Goal: Task Accomplishment & Management: Complete application form

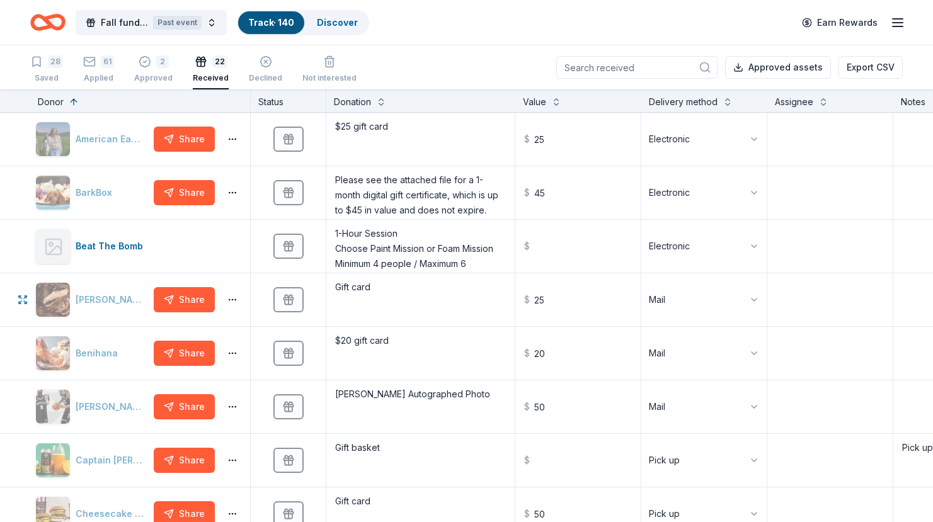
scroll to position [1, 0]
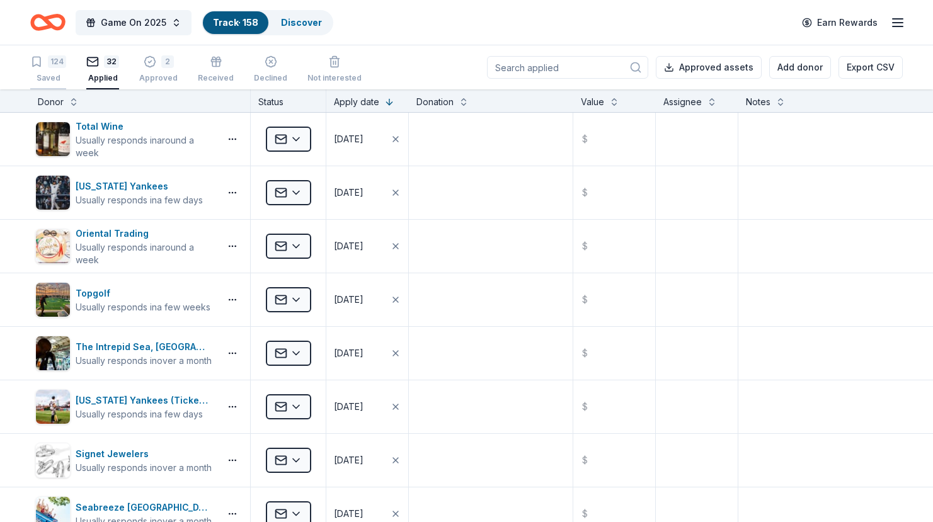
click at [54, 71] on div "124 Saved" at bounding box center [48, 69] width 36 height 28
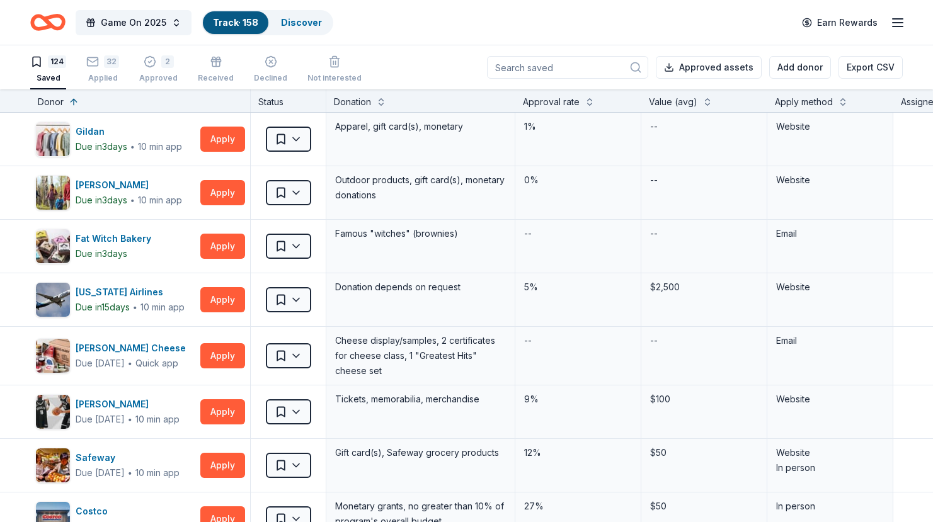
click at [45, 105] on div "Donor" at bounding box center [51, 102] width 26 height 15
click at [72, 101] on button at bounding box center [74, 101] width 10 height 13
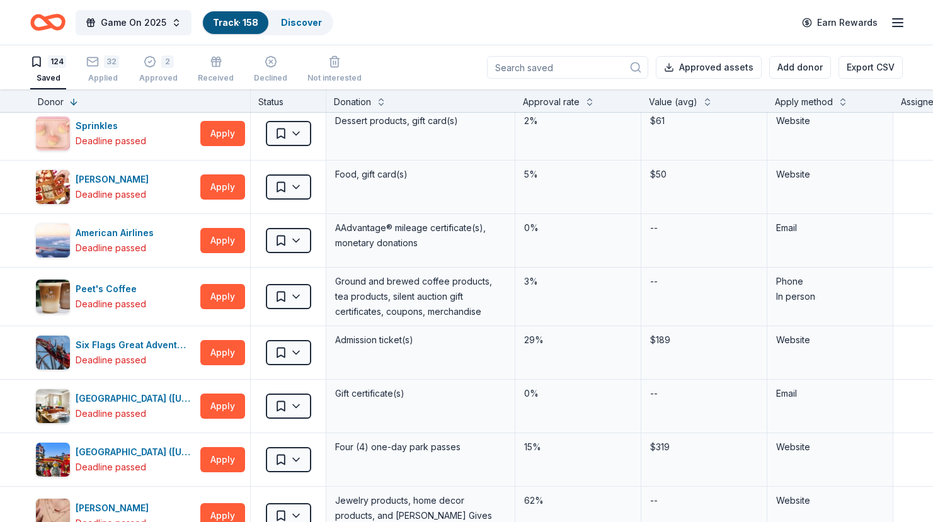
scroll to position [543, 0]
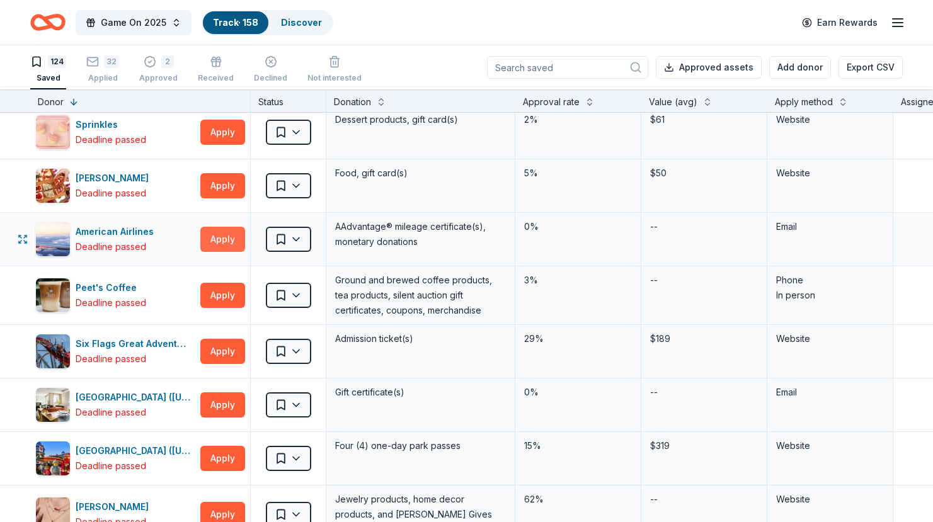
click at [212, 239] on button "Apply" at bounding box center [222, 239] width 45 height 25
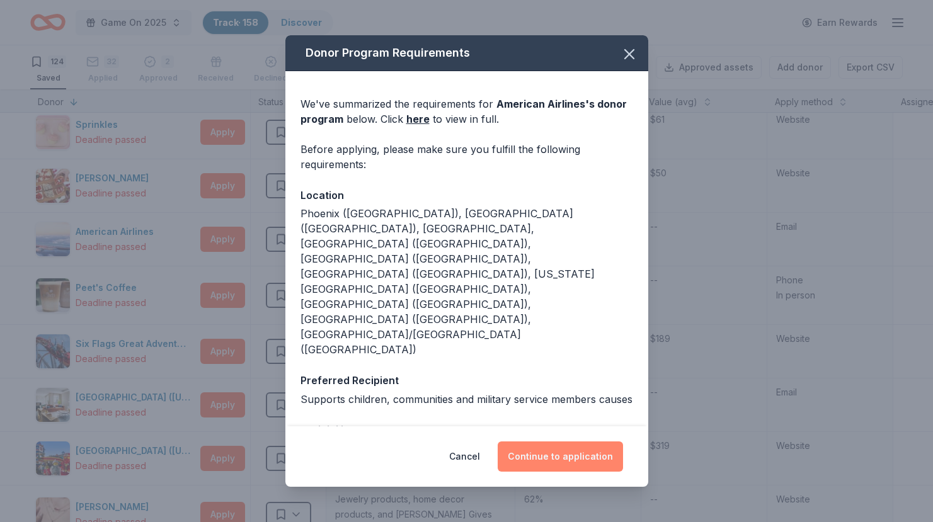
click at [560, 466] on button "Continue to application" at bounding box center [560, 457] width 125 height 30
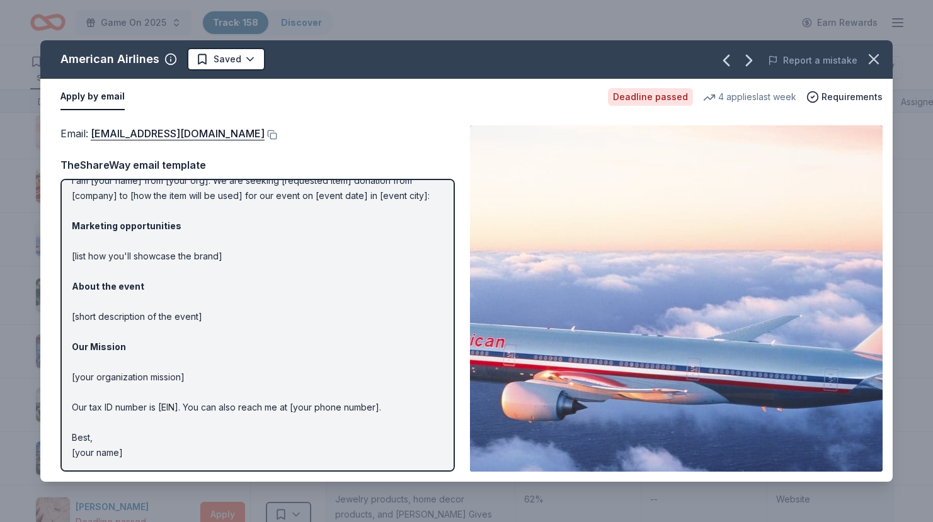
scroll to position [0, 0]
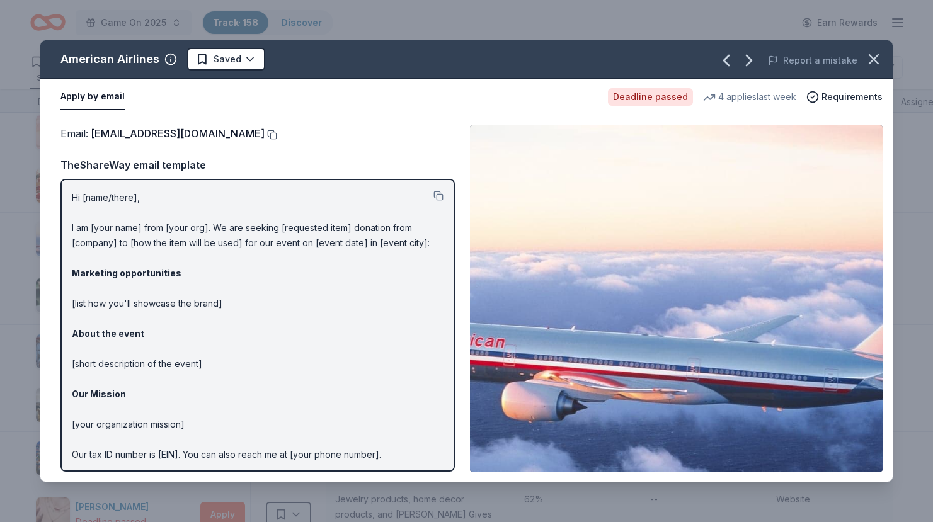
click at [265, 135] on button at bounding box center [271, 135] width 13 height 10
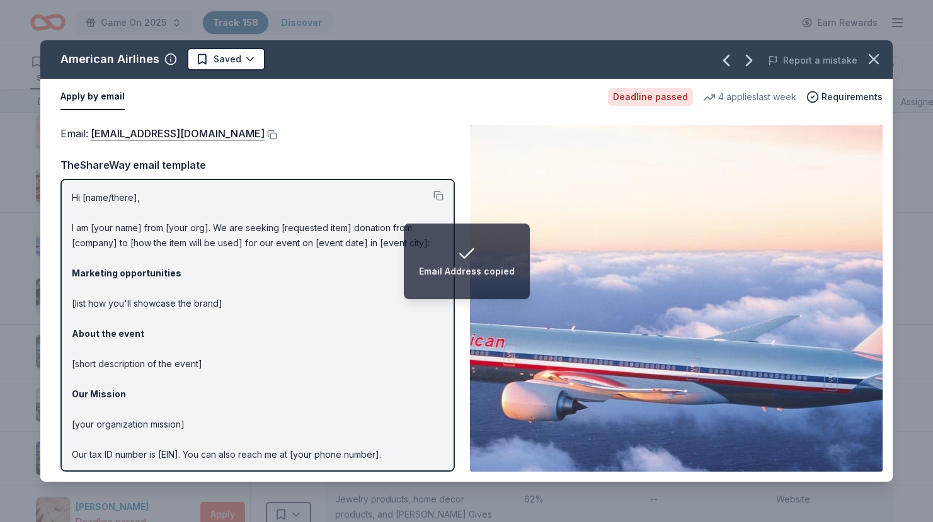
click at [871, 57] on icon "button" at bounding box center [874, 59] width 9 height 9
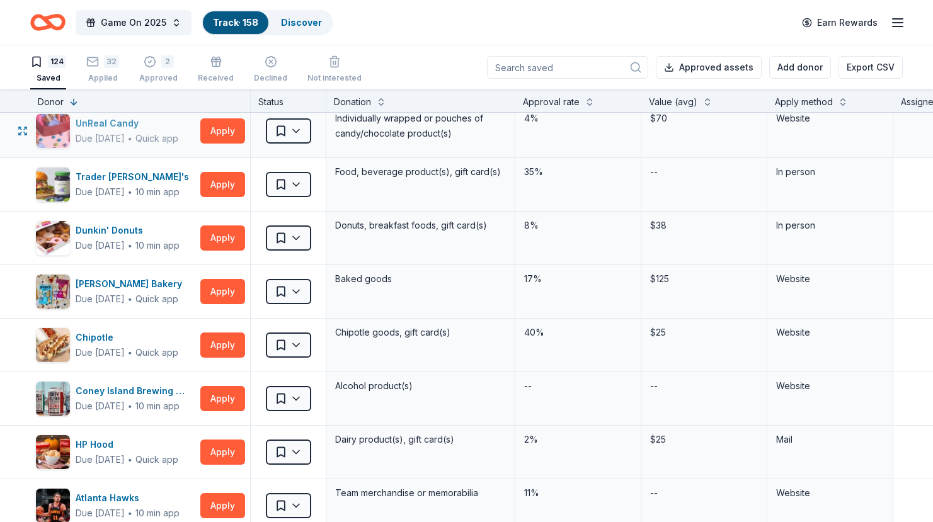
scroll to position [1144, 0]
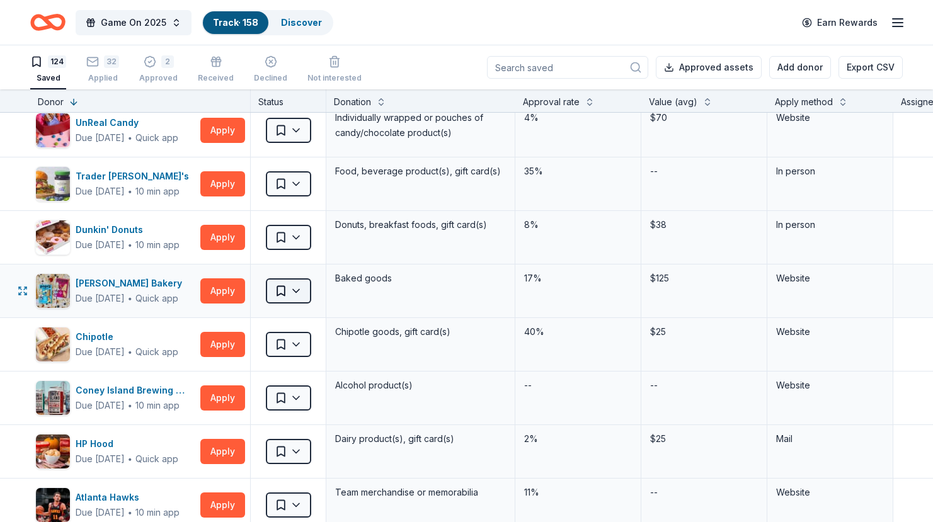
click at [285, 285] on html "Game On 2025 Track · 158 Discover Earn Rewards 124 Saved 32 Applied 2 Approved …" at bounding box center [466, 261] width 933 height 522
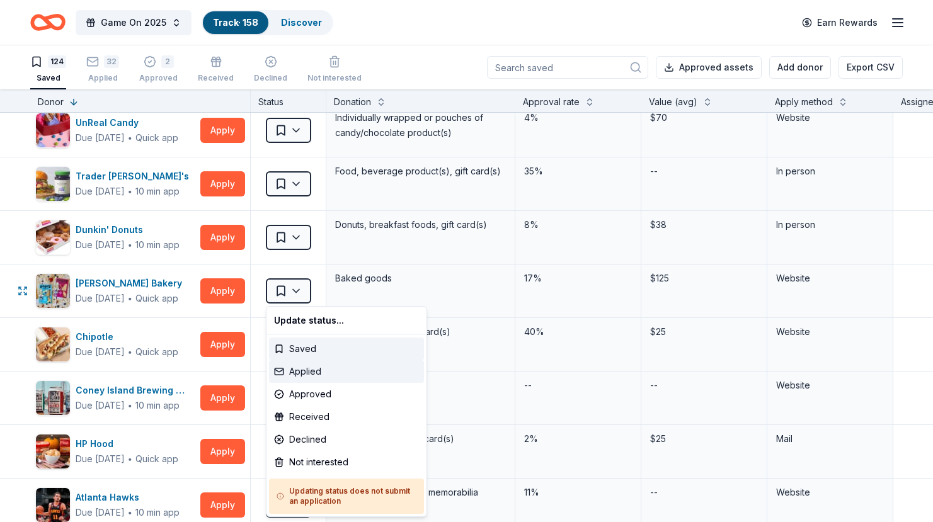
click at [310, 366] on div "Applied" at bounding box center [346, 371] width 155 height 23
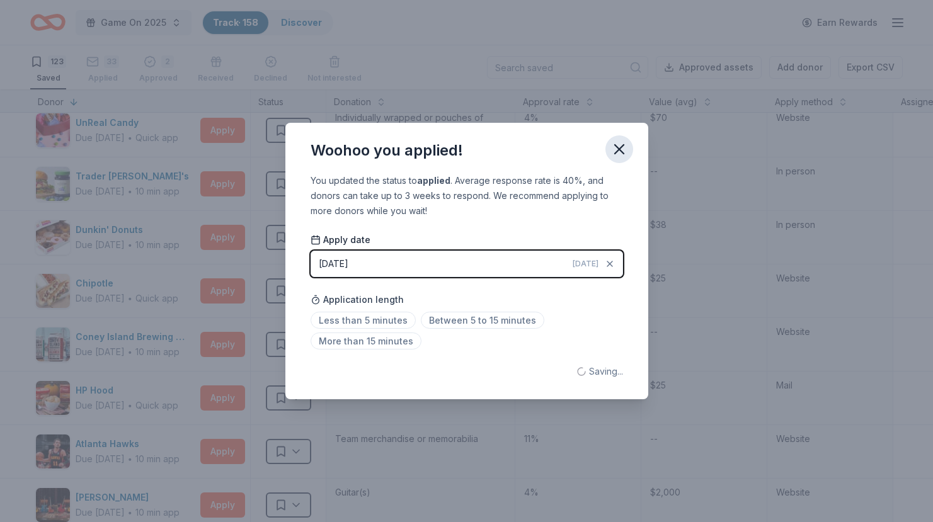
click at [624, 153] on icon "button" at bounding box center [619, 149] width 9 height 9
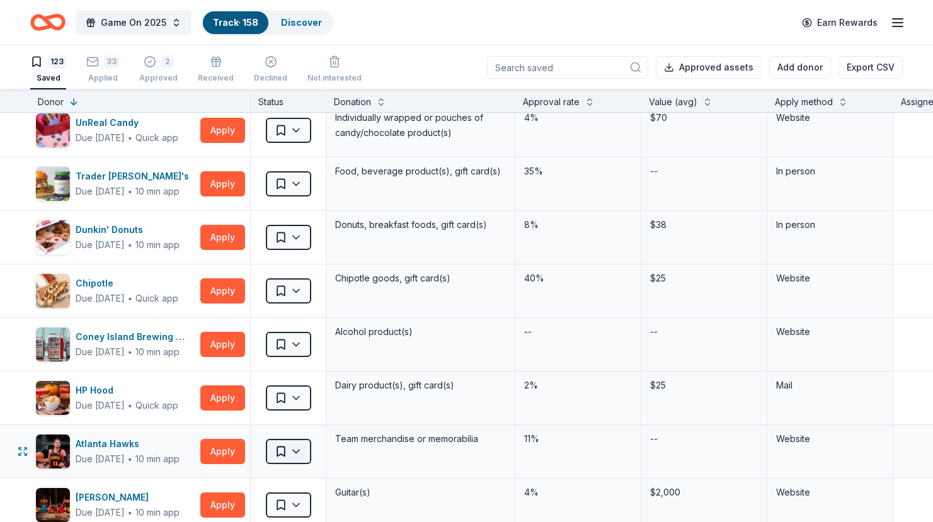
click at [303, 453] on html "Game On 2025 Track · 158 Discover Earn Rewards 123 Saved 33 Applied 2 Approved …" at bounding box center [466, 261] width 933 height 522
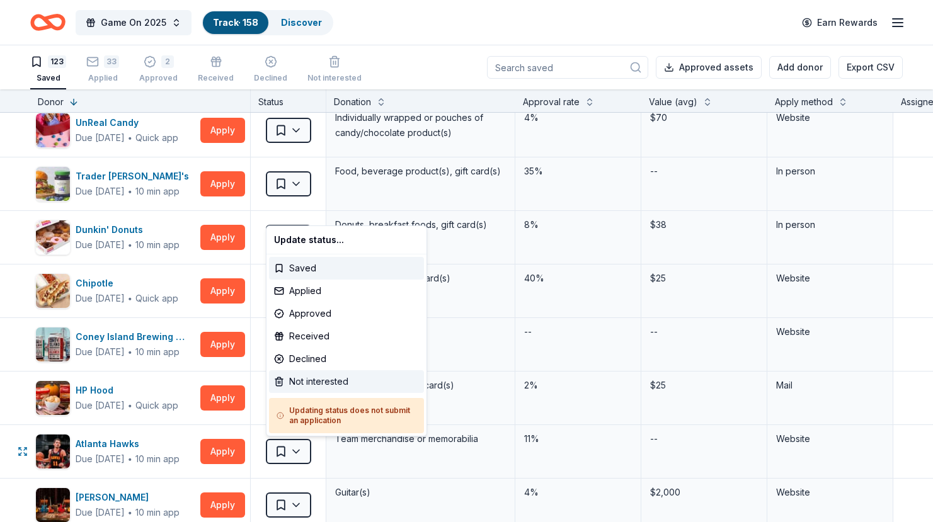
click at [310, 385] on div "Not interested" at bounding box center [346, 382] width 155 height 23
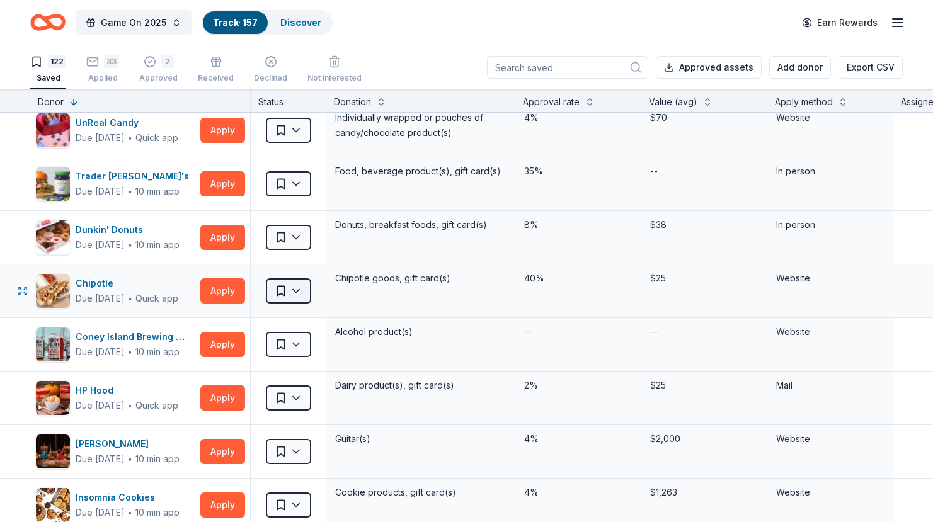
click at [283, 291] on html "Game On 2025 Track · 157 Discover Earn Rewards 122 Saved 33 Applied 2 Approved …" at bounding box center [466, 261] width 933 height 522
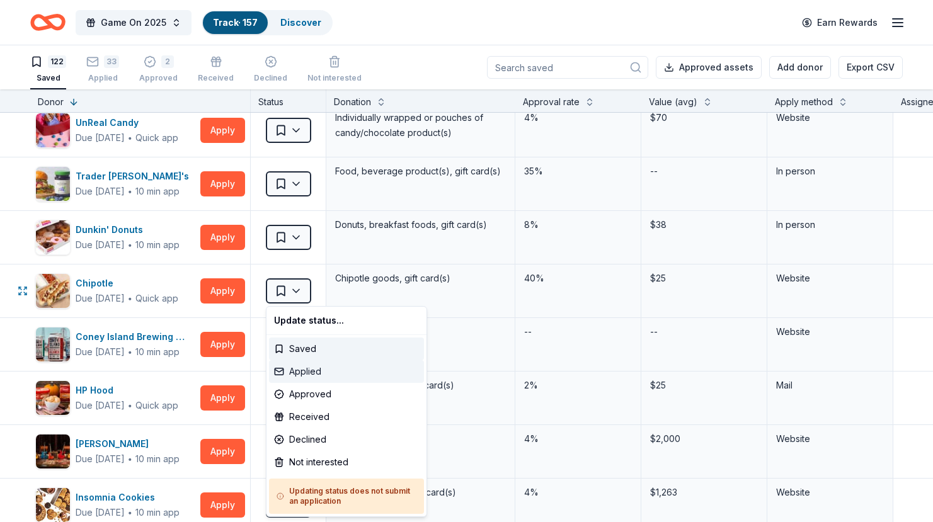
click at [318, 368] on div "Applied" at bounding box center [346, 371] width 155 height 23
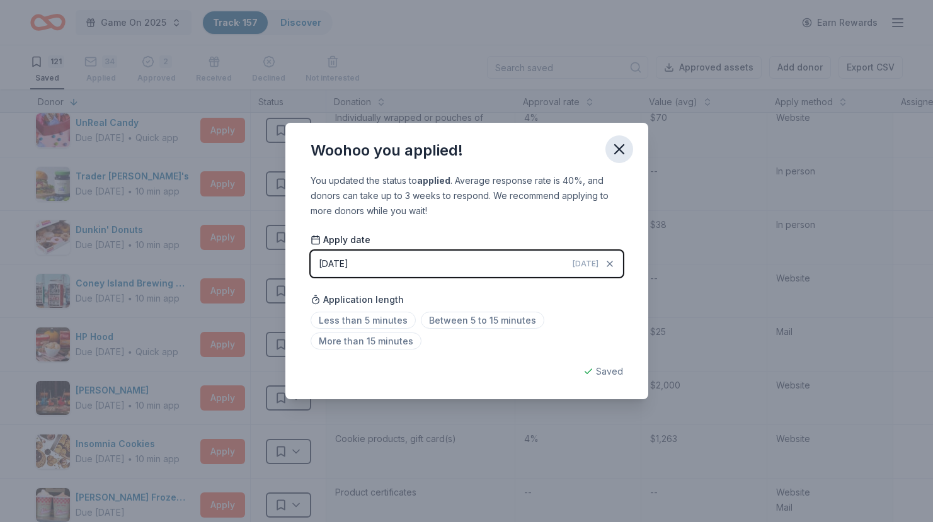
click at [621, 154] on icon "button" at bounding box center [620, 150] width 18 height 18
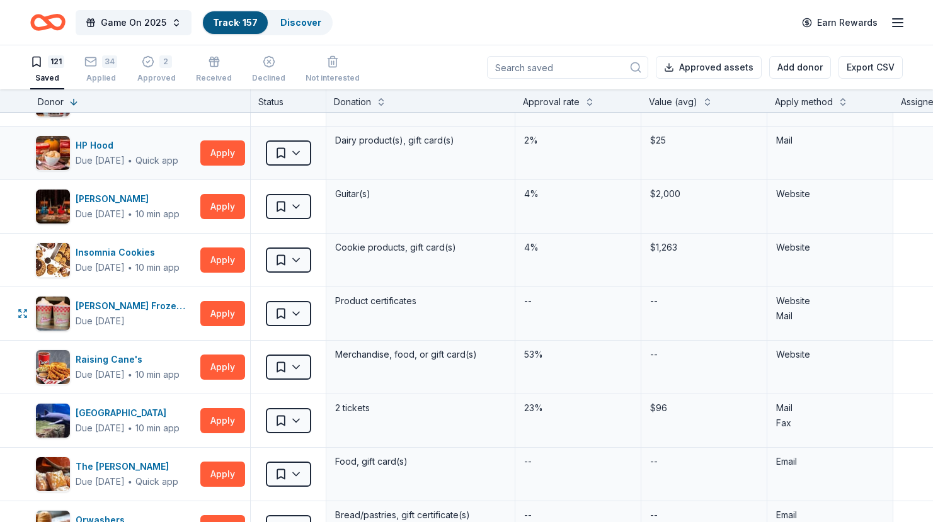
scroll to position [1338, 0]
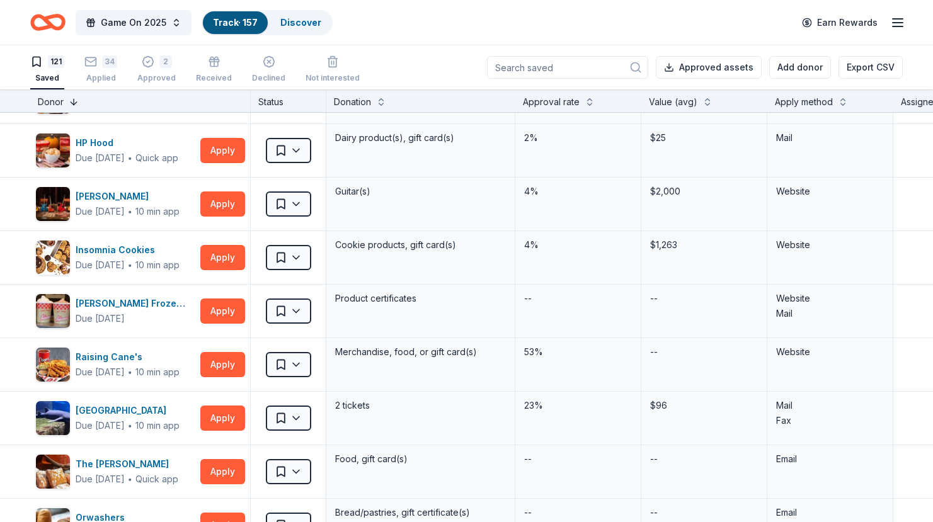
click at [71, 101] on button at bounding box center [74, 101] width 10 height 13
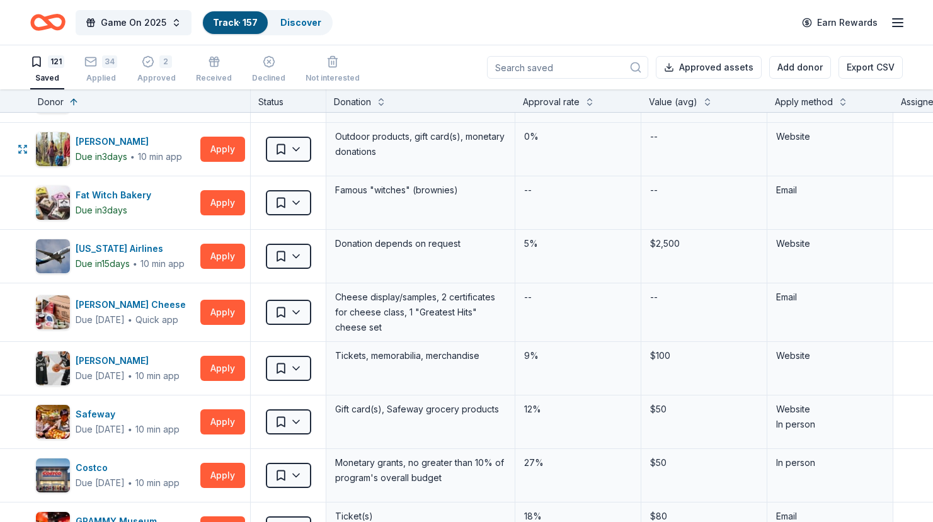
scroll to position [106, 0]
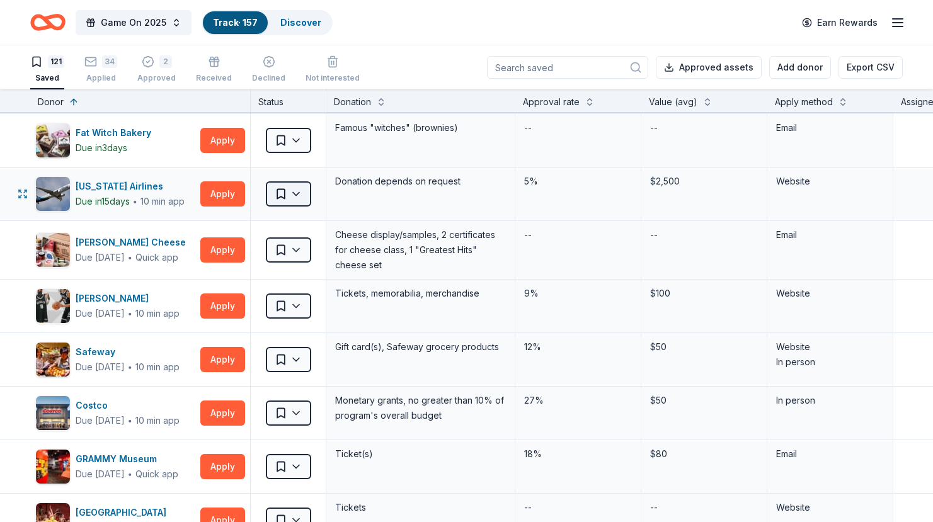
click at [296, 195] on html "Game On 2025 Track · 157 Discover Earn Rewards 121 Saved 34 Applied 2 Approved …" at bounding box center [466, 261] width 933 height 522
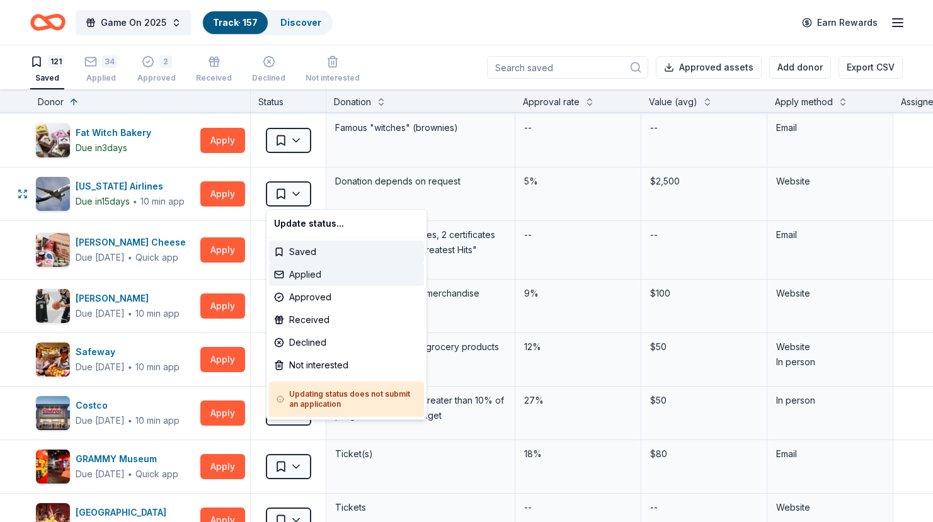
click at [313, 271] on div "Applied" at bounding box center [346, 274] width 155 height 23
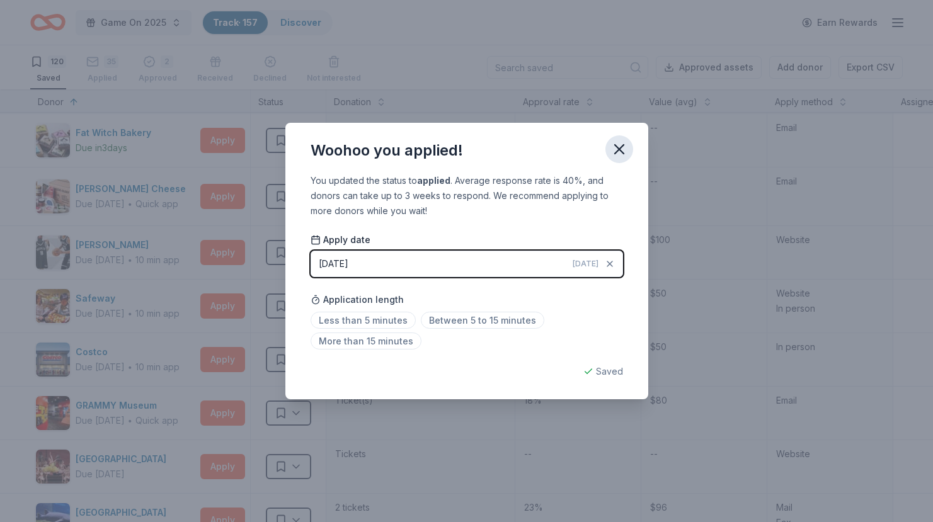
click at [619, 156] on icon "button" at bounding box center [620, 150] width 18 height 18
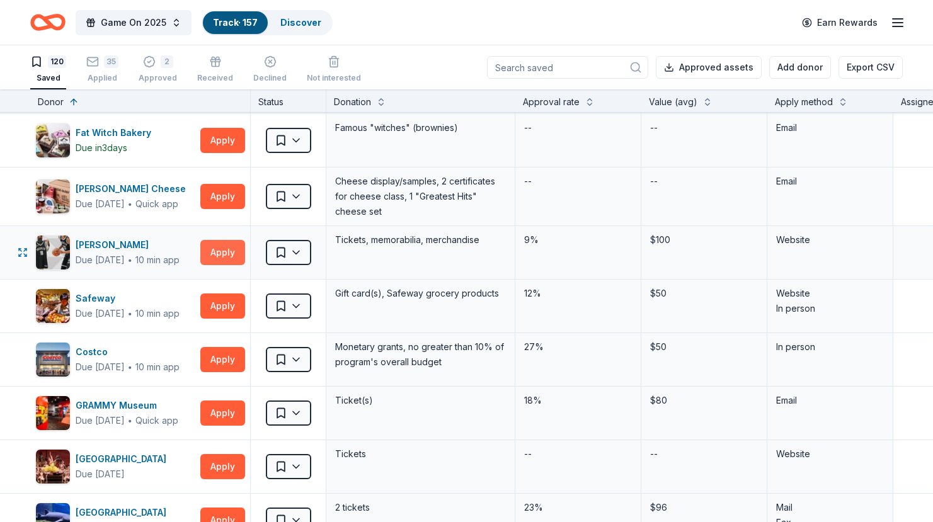
click at [236, 253] on button "Apply" at bounding box center [222, 252] width 45 height 25
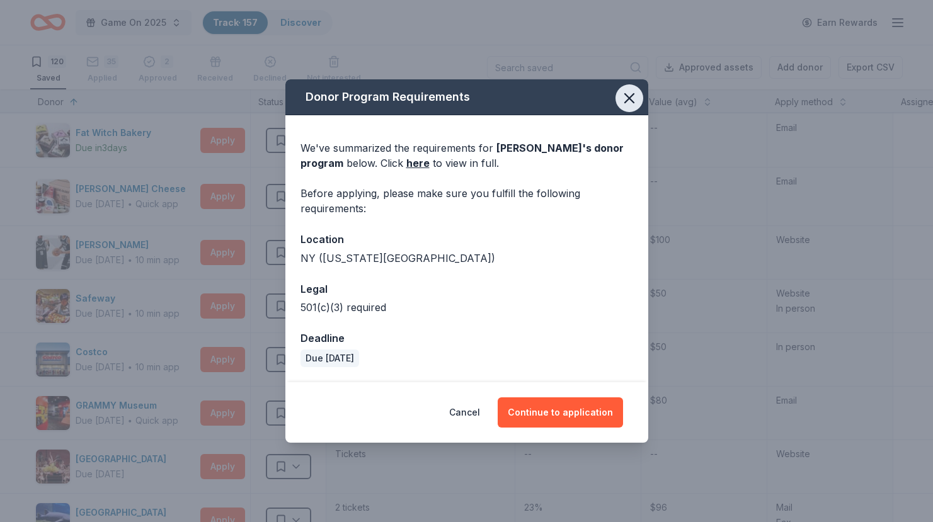
click at [629, 95] on icon "button" at bounding box center [630, 98] width 18 height 18
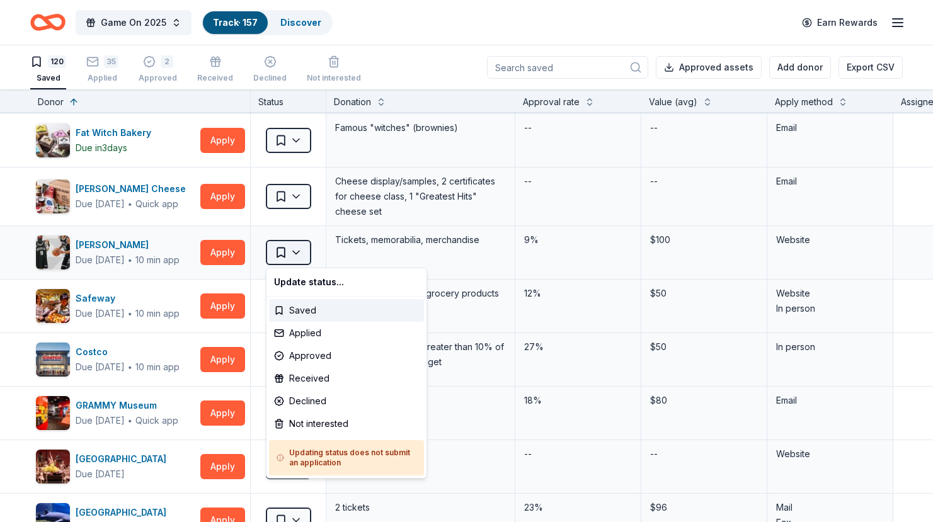
click at [284, 246] on html "Game On 2025 Track · 157 Discover Earn Rewards 120 Saved 35 Applied 2 Approved …" at bounding box center [466, 261] width 933 height 522
click at [314, 330] on div "Applied" at bounding box center [346, 333] width 155 height 23
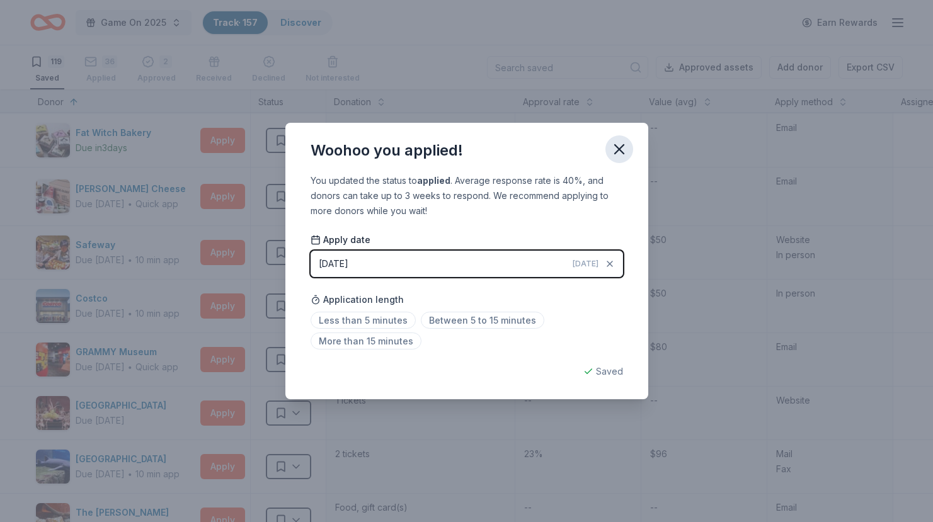
click at [617, 142] on icon "button" at bounding box center [620, 150] width 18 height 18
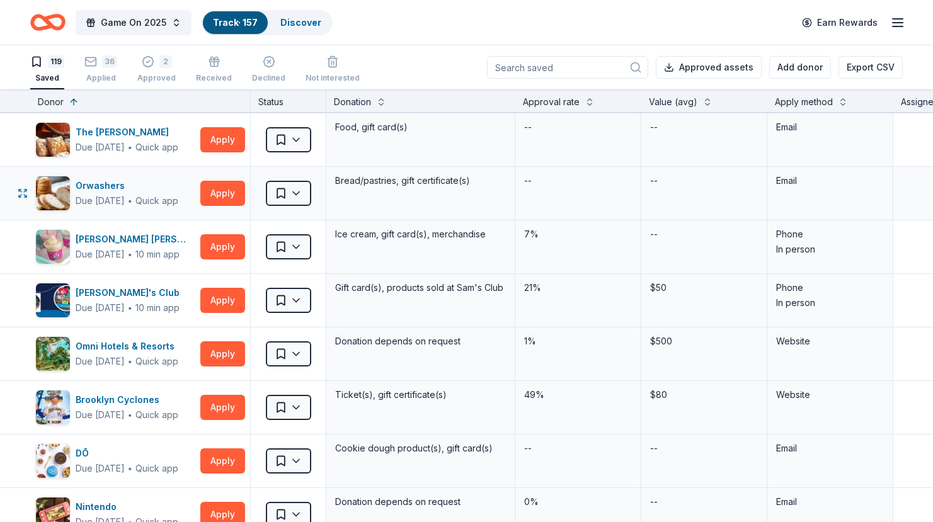
scroll to position [487, 0]
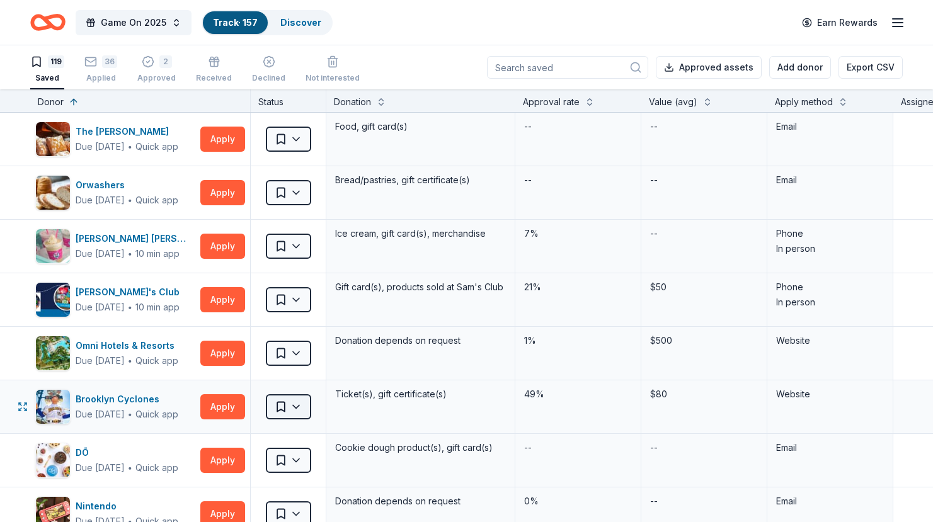
click at [292, 400] on html "Game On 2025 Track · 157 Discover Earn Rewards 119 Saved 36 Applied 2 Approved …" at bounding box center [466, 261] width 933 height 522
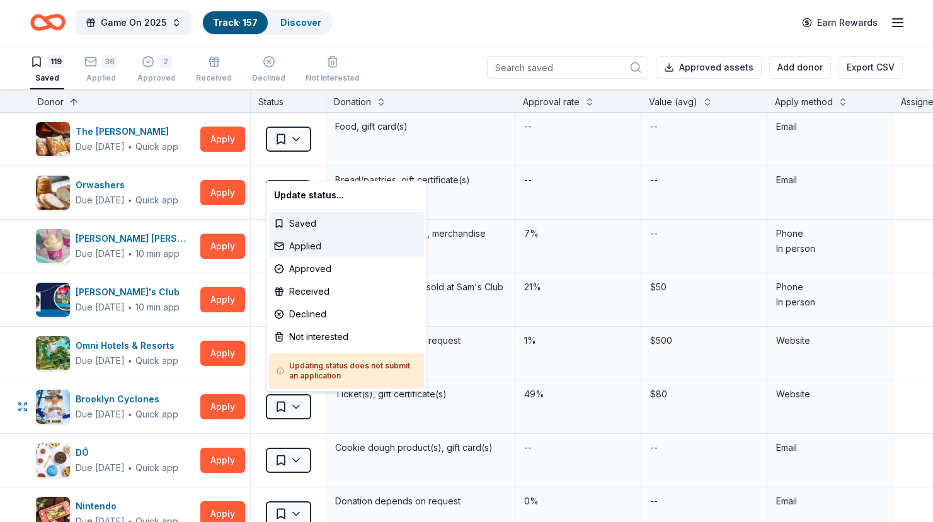
click at [322, 243] on div "Applied" at bounding box center [346, 246] width 155 height 23
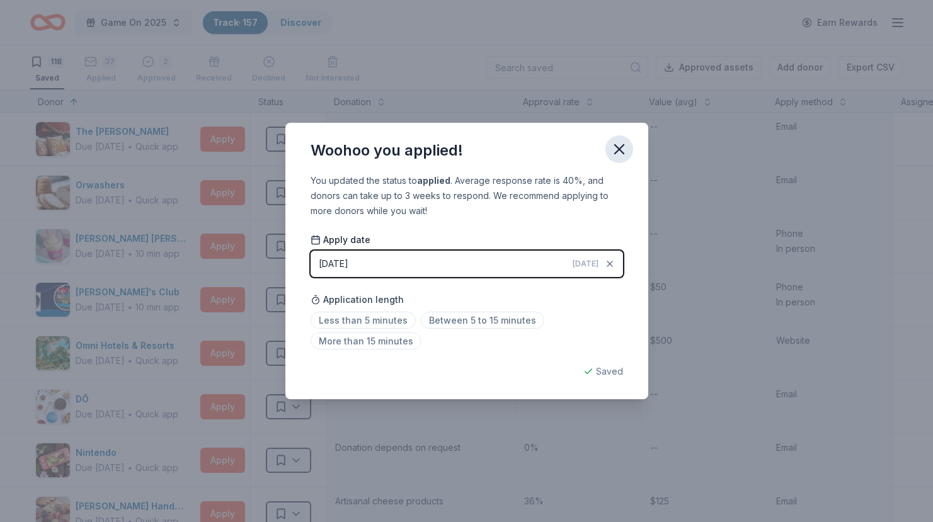
click at [619, 151] on icon "button" at bounding box center [620, 150] width 18 height 18
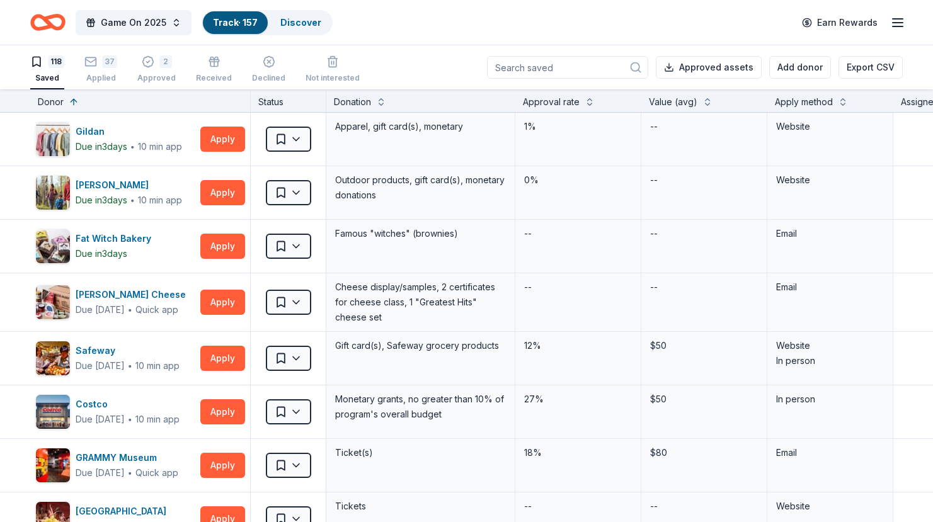
scroll to position [30, 0]
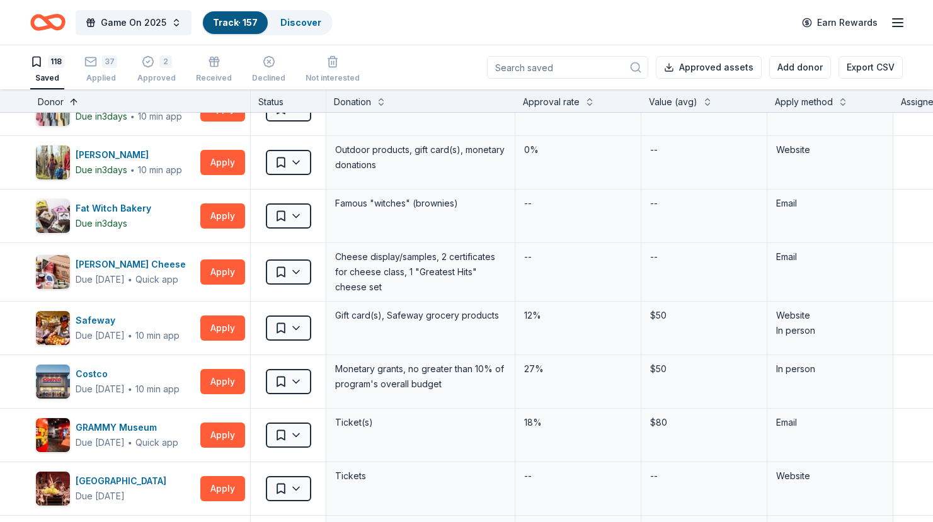
click at [72, 100] on button at bounding box center [74, 101] width 10 height 13
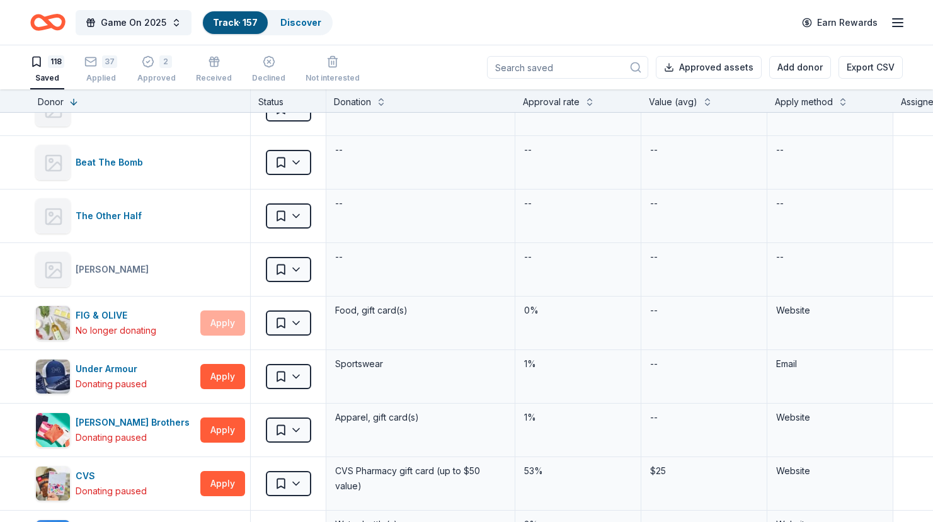
click at [52, 105] on div "Donor" at bounding box center [51, 102] width 26 height 15
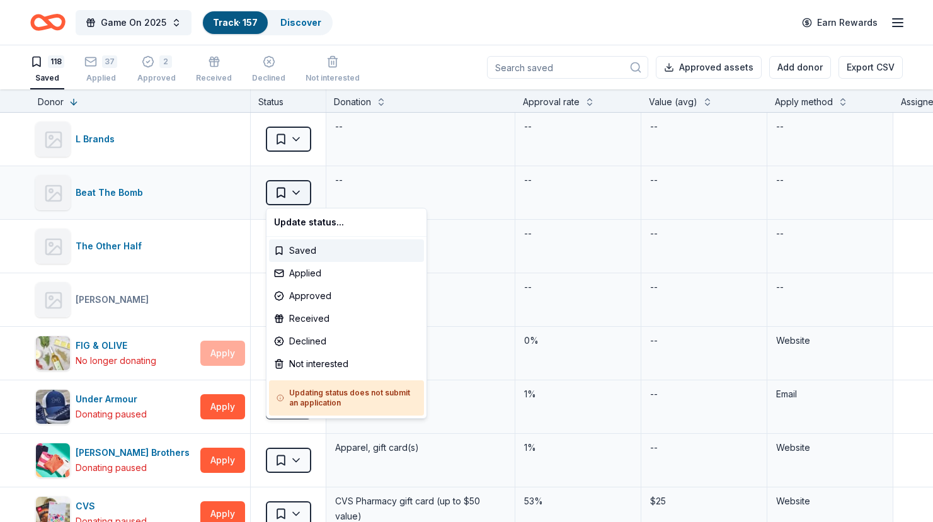
click at [298, 194] on html "Game On 2025 Track · 157 Discover Earn Rewards 118 Saved 37 Applied 2 Approved …" at bounding box center [466, 261] width 933 height 522
click at [314, 274] on div "Applied" at bounding box center [346, 273] width 155 height 23
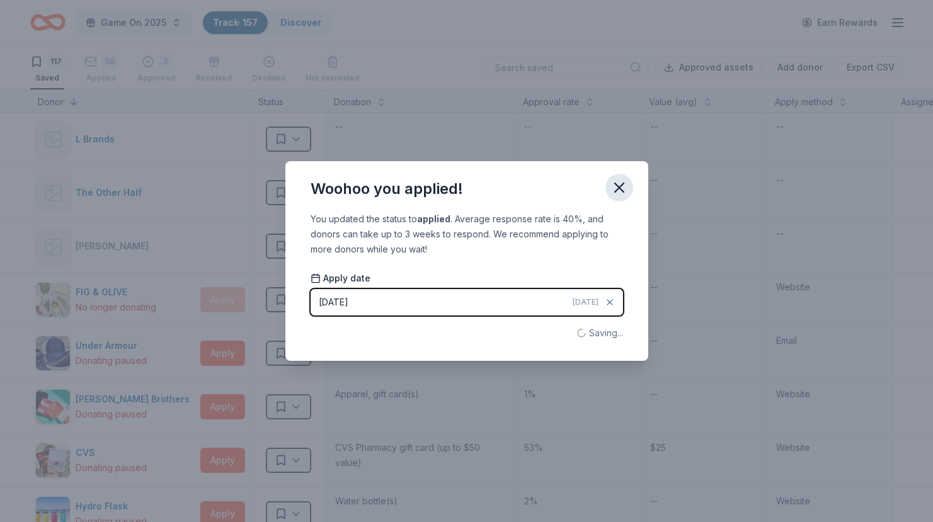
click at [619, 188] on icon "button" at bounding box center [619, 187] width 9 height 9
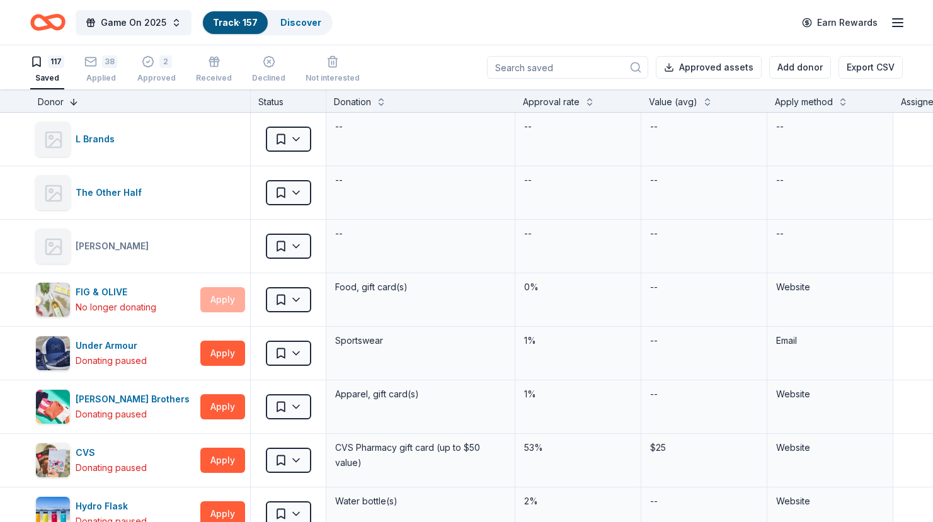
click at [71, 103] on button at bounding box center [74, 101] width 10 height 13
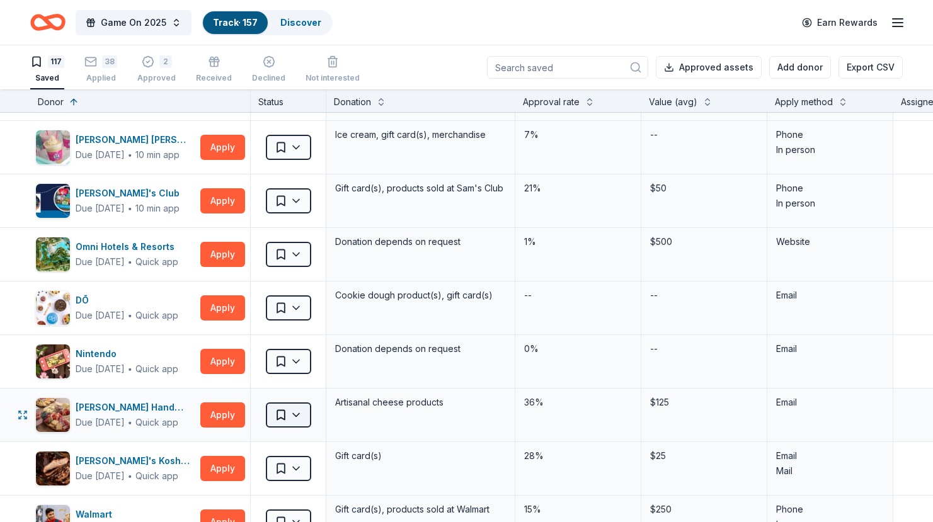
scroll to position [587, 0]
click at [152, 408] on div "[PERSON_NAME] Handmade Cheese" at bounding box center [136, 407] width 120 height 15
click at [226, 400] on div "[PERSON_NAME] Handmade Cheese Due [DATE] ∙ Quick app Apply" at bounding box center [140, 414] width 220 height 53
click at [226, 413] on button "Apply" at bounding box center [222, 414] width 45 height 25
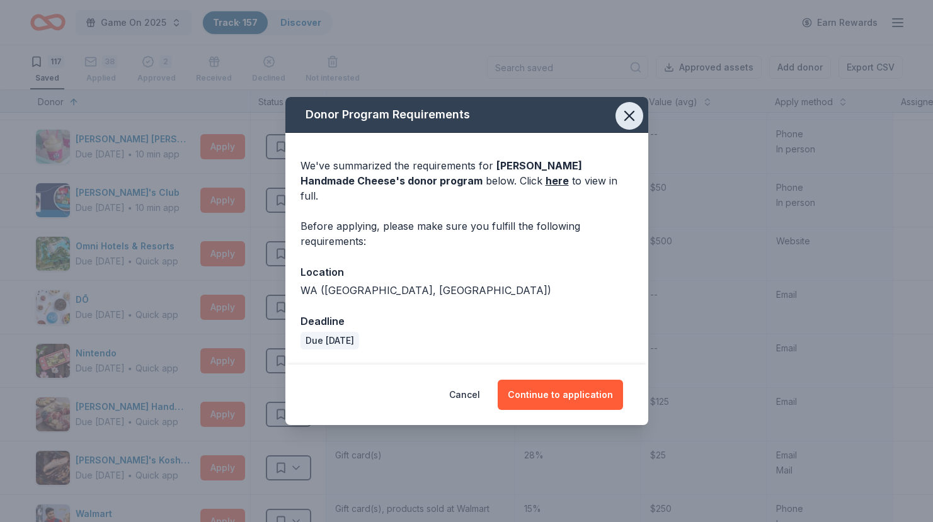
click at [637, 125] on icon "button" at bounding box center [630, 116] width 18 height 18
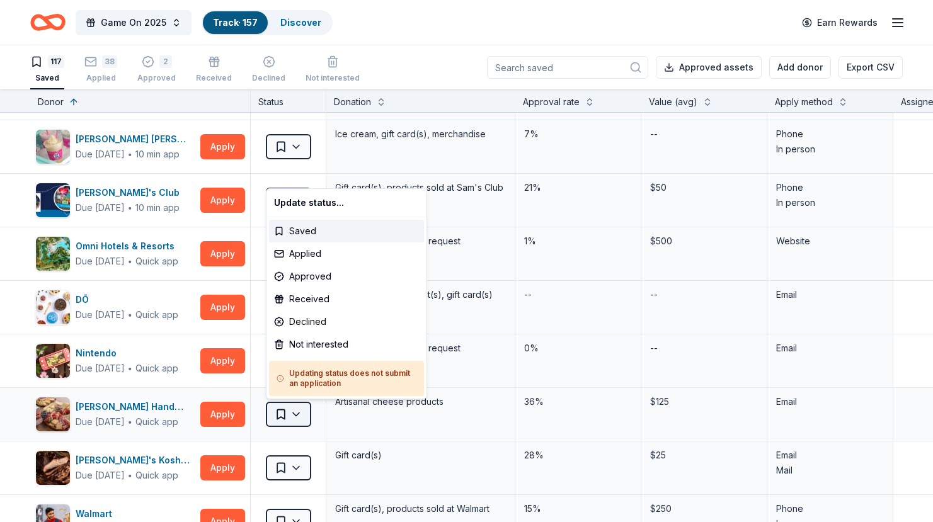
click at [279, 417] on html "Game On 2025 Track · 157 Discover Earn Rewards 117 Saved 38 Applied 2 Approved …" at bounding box center [466, 261] width 933 height 522
click at [340, 345] on div "Not interested" at bounding box center [346, 344] width 155 height 23
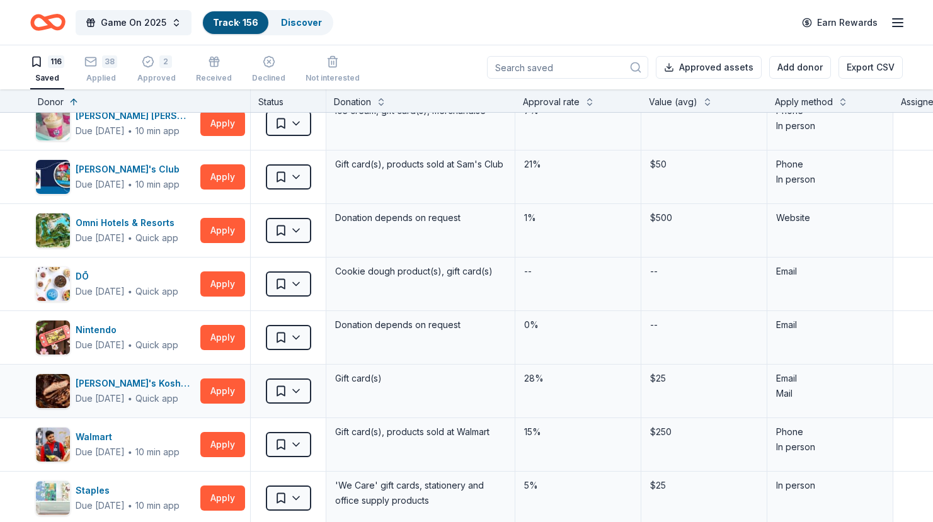
scroll to position [611, 0]
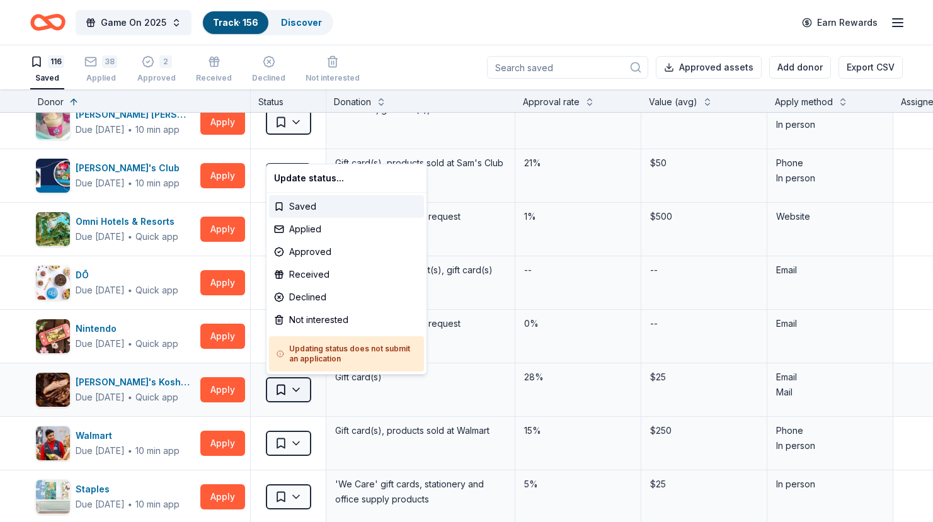
click at [291, 395] on html "Game On 2025 Track · 156 Discover Earn Rewards 116 Saved 38 Applied 2 Approved …" at bounding box center [466, 261] width 933 height 522
click at [317, 234] on div "Applied" at bounding box center [346, 229] width 155 height 23
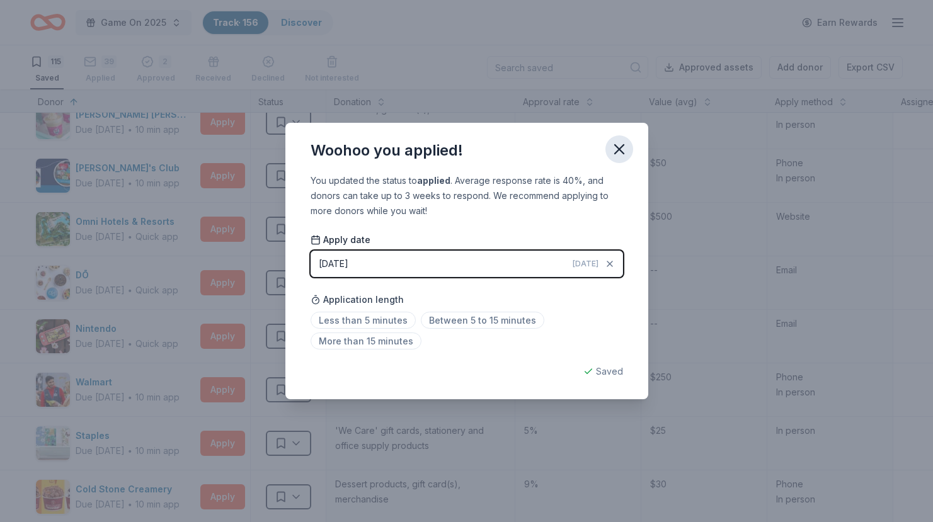
click at [616, 146] on icon "button" at bounding box center [619, 149] width 9 height 9
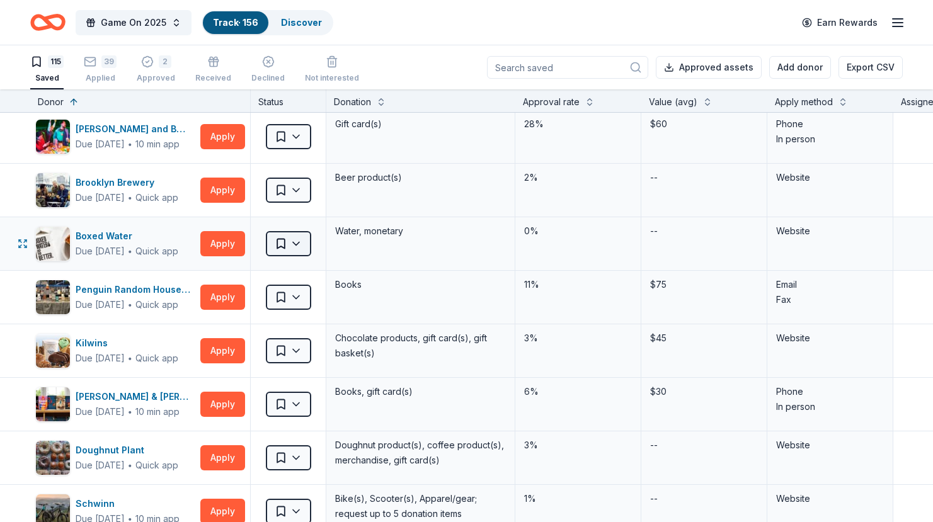
scroll to position [1078, 0]
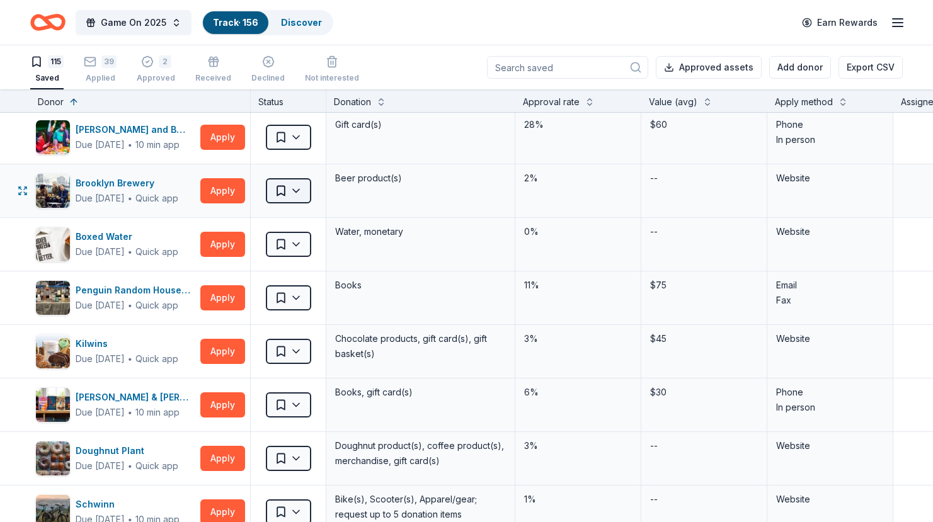
click at [291, 196] on html "Game On 2025 Track · 156 Discover Earn Rewards 115 Saved 39 Applied 2 Approved …" at bounding box center [466, 261] width 933 height 522
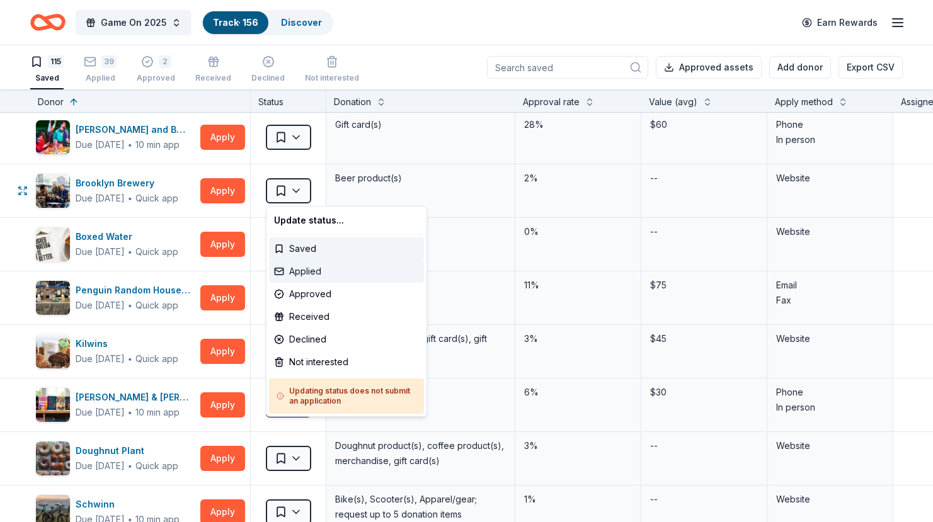
click at [293, 267] on div "Applied" at bounding box center [346, 271] width 155 height 23
click at [383, 188] on html "Game On 2025 Track · 156 Discover Earn Rewards 115 Saved 39 Applied 2 Approved …" at bounding box center [466, 261] width 933 height 522
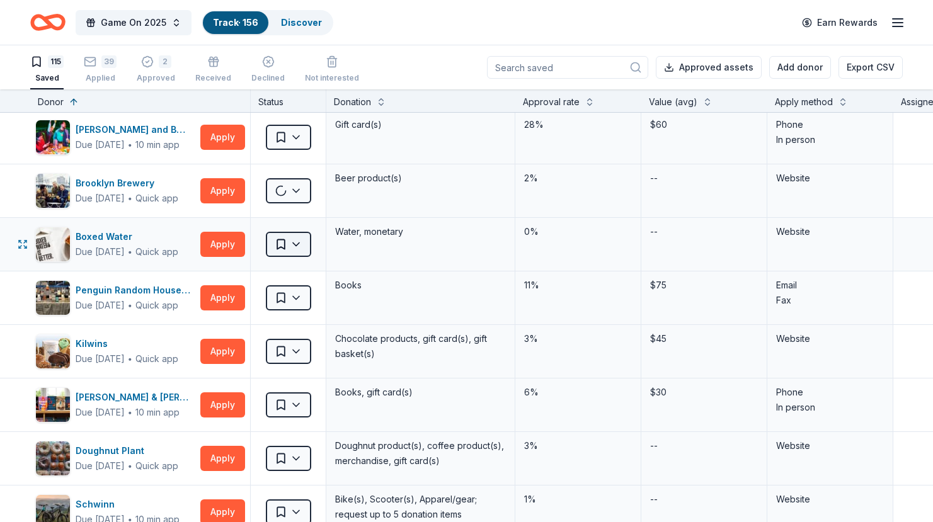
click at [303, 248] on html "Game On 2025 Track · 156 Discover Earn Rewards 115 Saved 39 Applied 2 Approved …" at bounding box center [466, 261] width 933 height 522
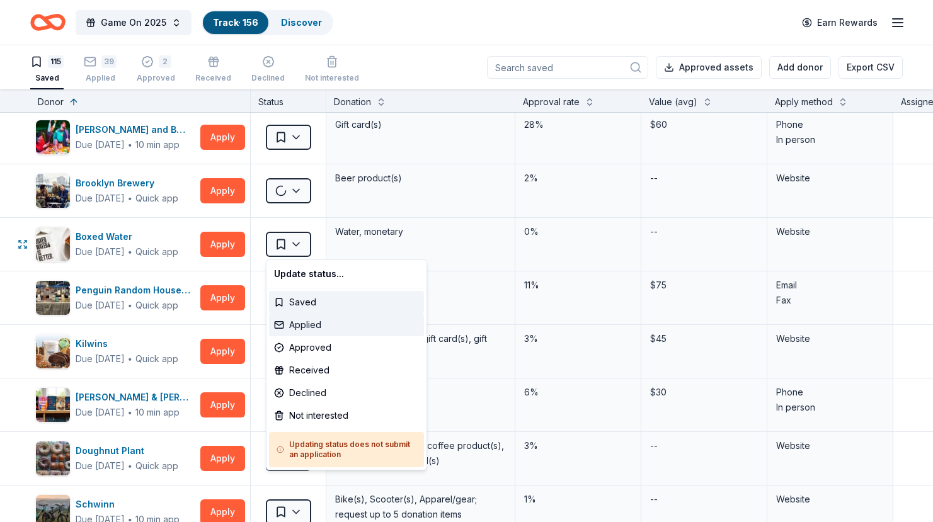
click at [304, 328] on div "Applied" at bounding box center [346, 325] width 155 height 23
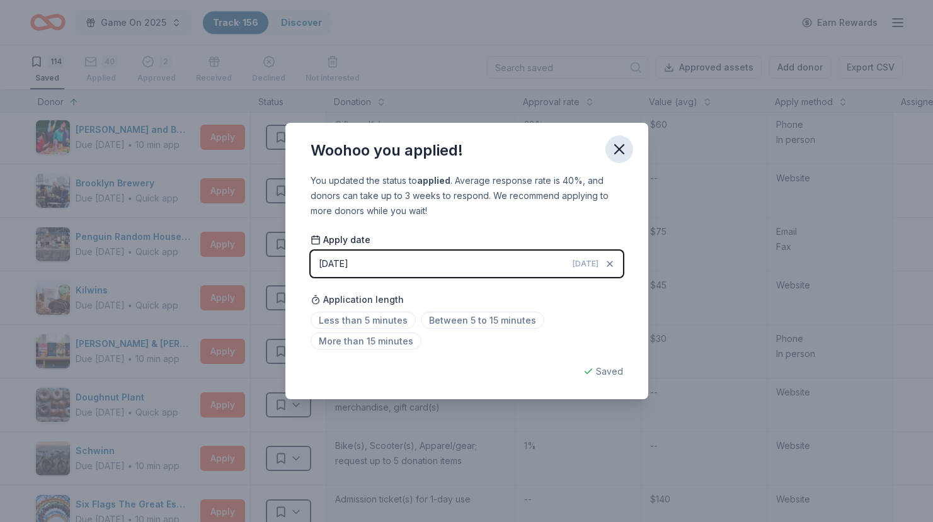
click at [616, 157] on icon "button" at bounding box center [620, 150] width 18 height 18
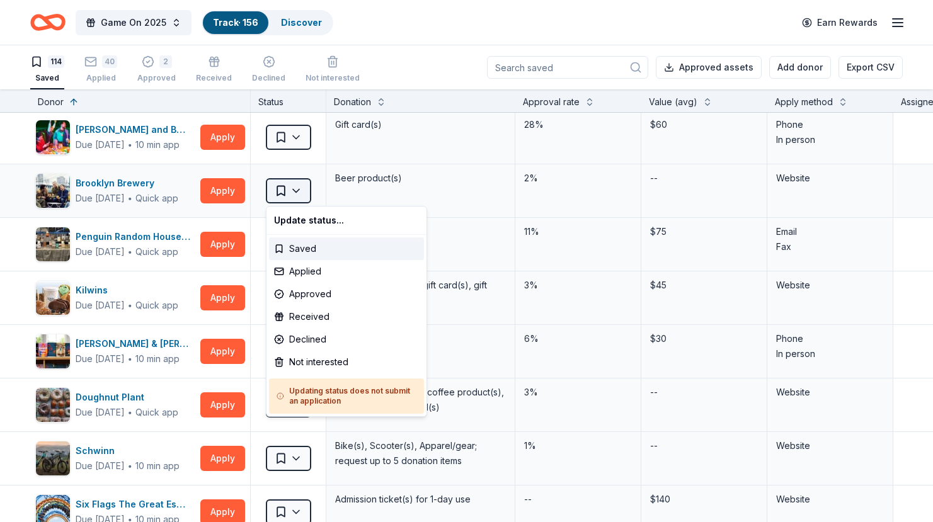
click at [304, 197] on html "Game On 2025 Track · 156 Discover Earn Rewards 114 Saved 40 Applied 2 Approved …" at bounding box center [466, 261] width 933 height 522
click at [314, 271] on div "Applied" at bounding box center [346, 271] width 155 height 23
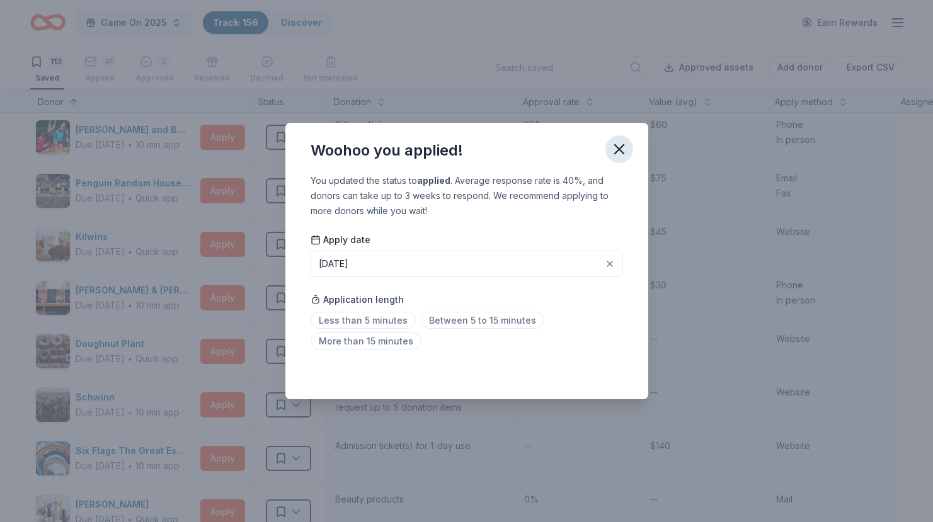
click at [625, 148] on icon "button" at bounding box center [620, 150] width 18 height 18
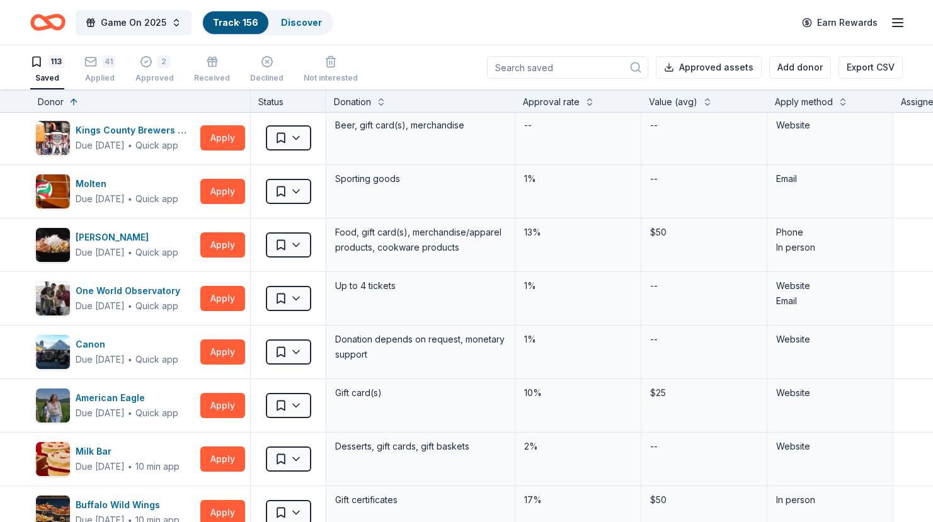
scroll to position [1995, 0]
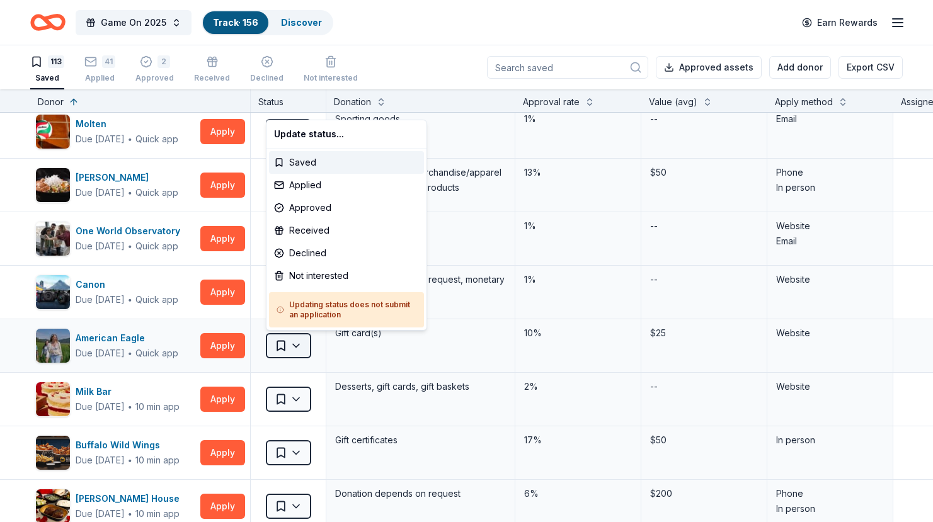
click at [302, 350] on html "Game On 2025 Track · 156 Discover Earn Rewards 113 Saved 41 Applied 2 Approved …" at bounding box center [466, 261] width 933 height 522
click at [328, 190] on div "Applied" at bounding box center [346, 185] width 155 height 23
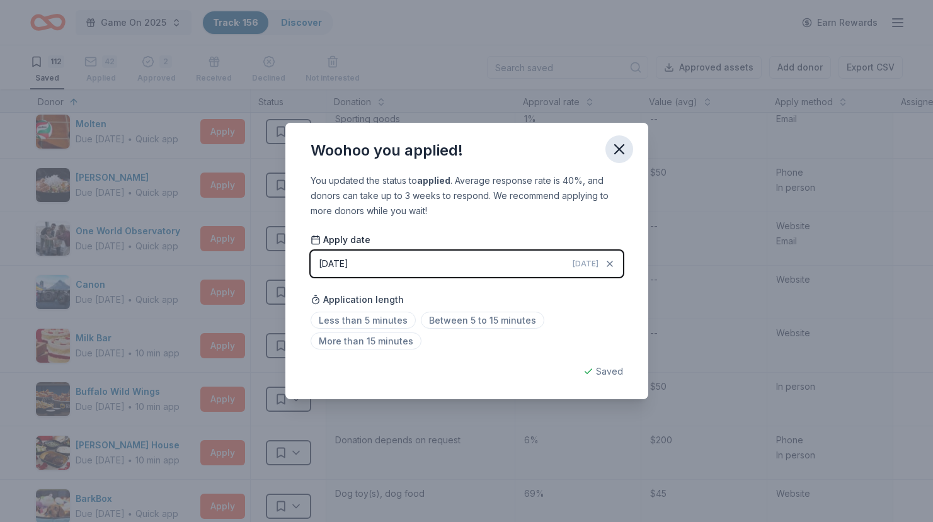
click at [625, 153] on icon "button" at bounding box center [620, 150] width 18 height 18
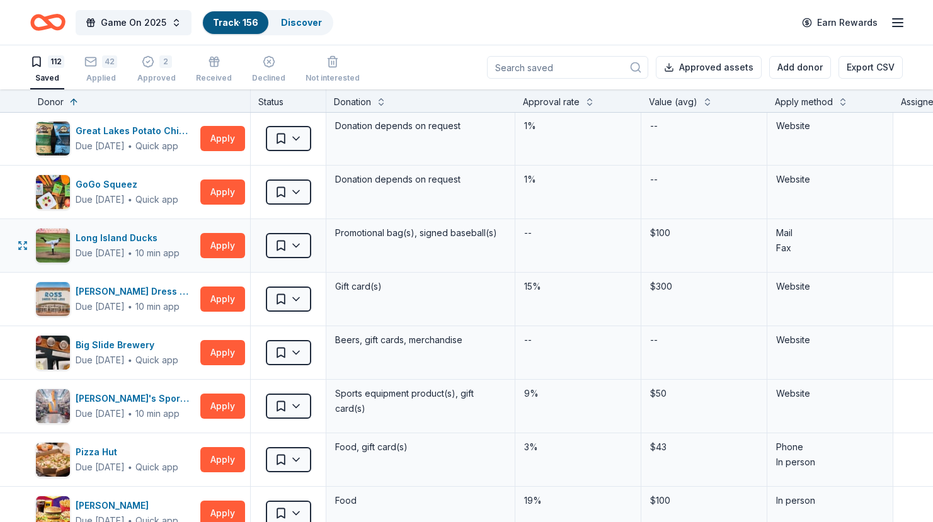
scroll to position [3514, 0]
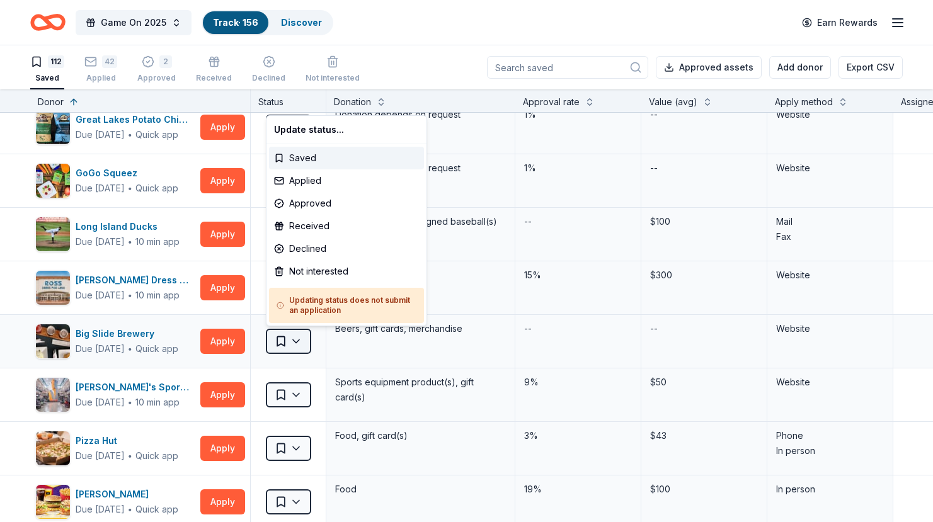
click at [301, 342] on html "Game On 2025 Track · 156 Discover Earn Rewards 112 Saved 42 Applied 2 Approved …" at bounding box center [466, 261] width 933 height 522
click at [345, 181] on div "Applied" at bounding box center [346, 181] width 155 height 23
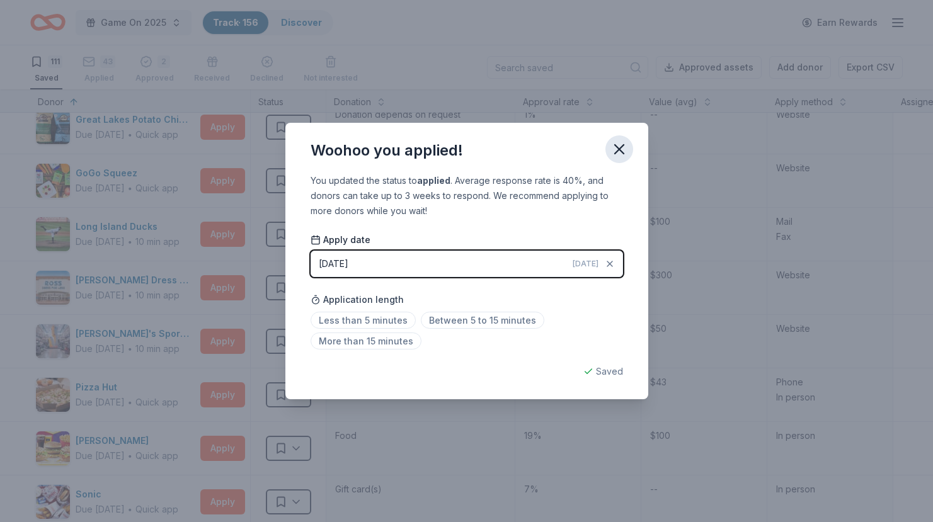
click at [618, 149] on icon "button" at bounding box center [619, 149] width 9 height 9
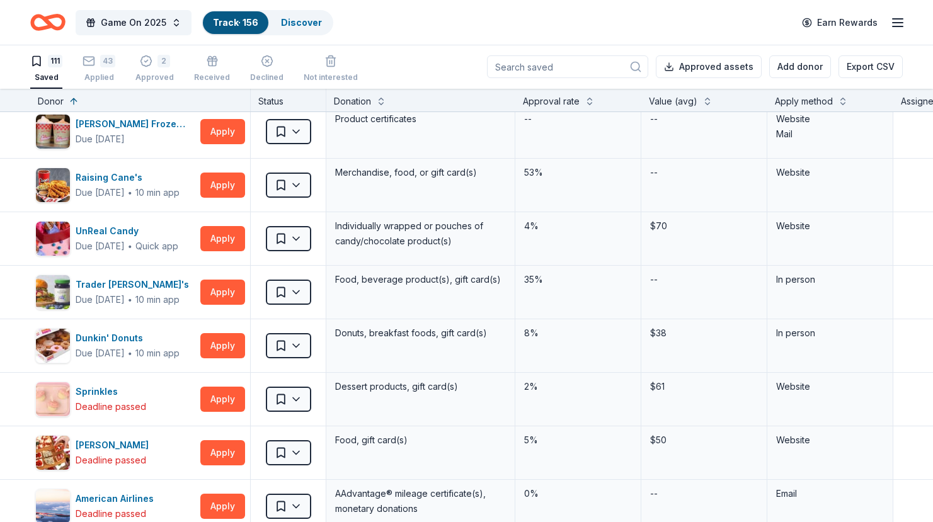
scroll to position [4639, 0]
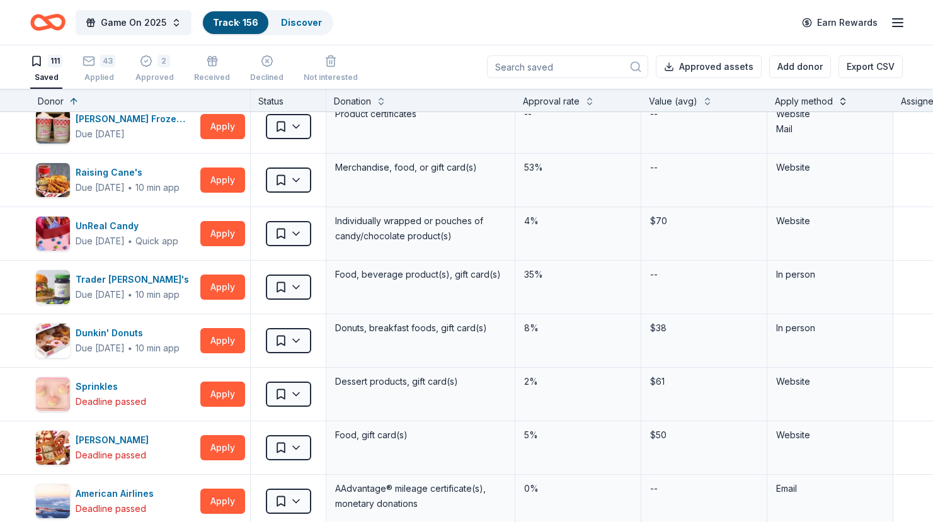
click at [843, 103] on button at bounding box center [843, 100] width 10 height 13
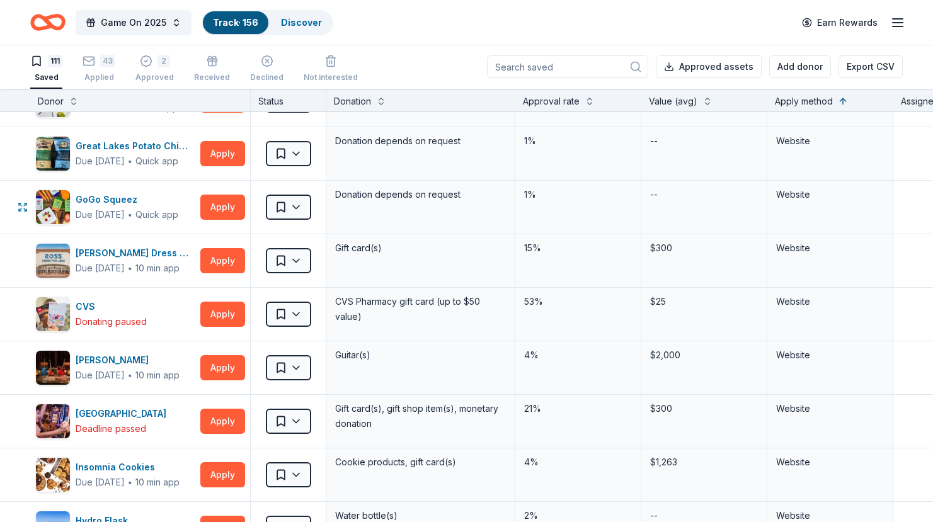
scroll to position [5000, 0]
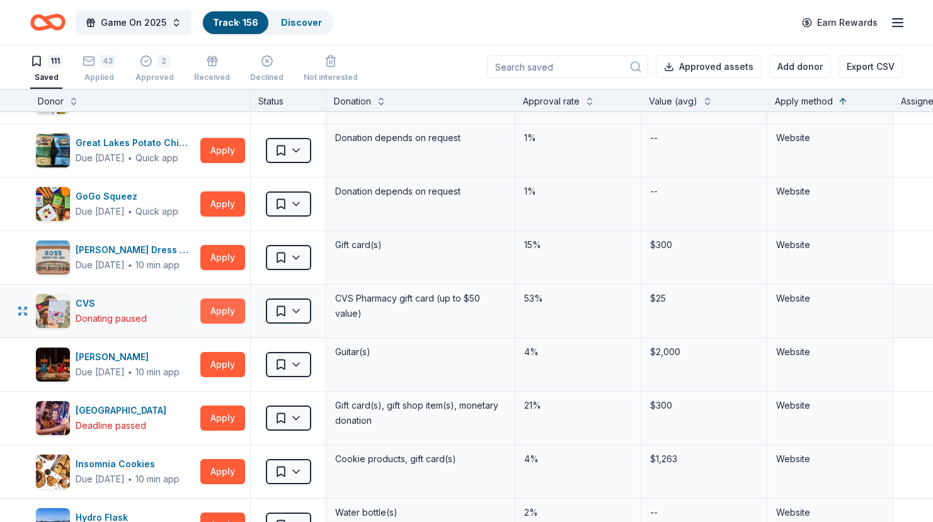
click at [228, 311] on button "Apply" at bounding box center [222, 311] width 45 height 25
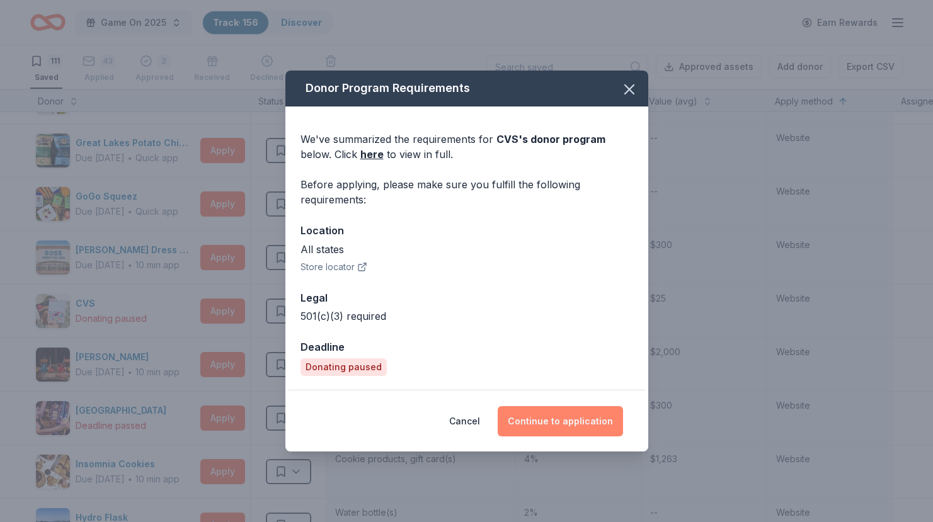
click at [534, 415] on button "Continue to application" at bounding box center [560, 421] width 125 height 30
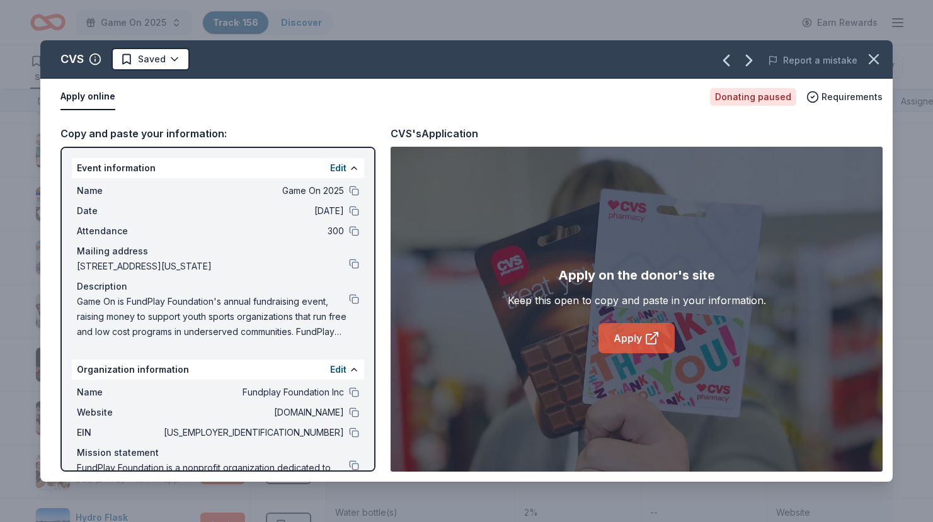
click at [629, 339] on link "Apply" at bounding box center [637, 338] width 76 height 30
click at [874, 58] on icon "button" at bounding box center [874, 59] width 9 height 9
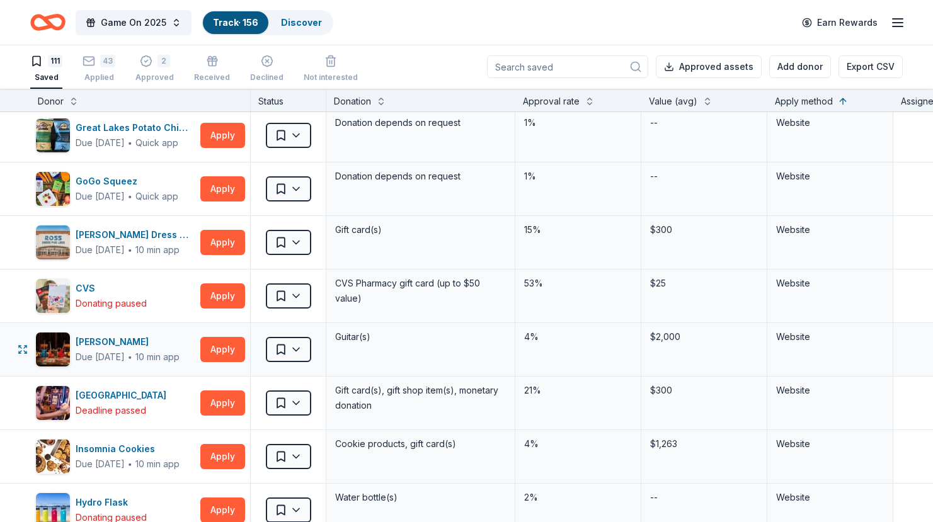
scroll to position [5016, 0]
